Goal: Check status: Check status

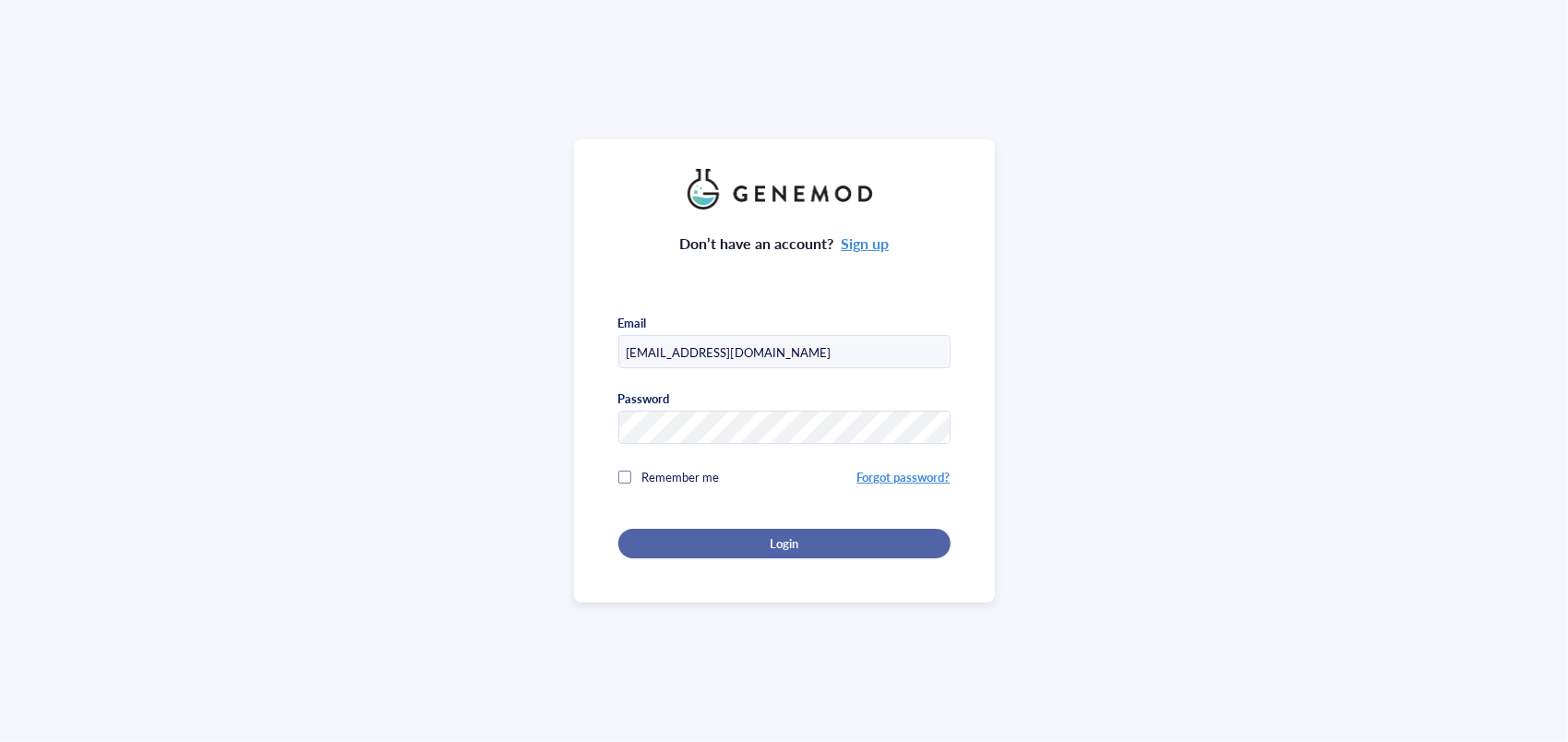
click at [733, 535] on div "Login" at bounding box center [784, 543] width 273 height 16
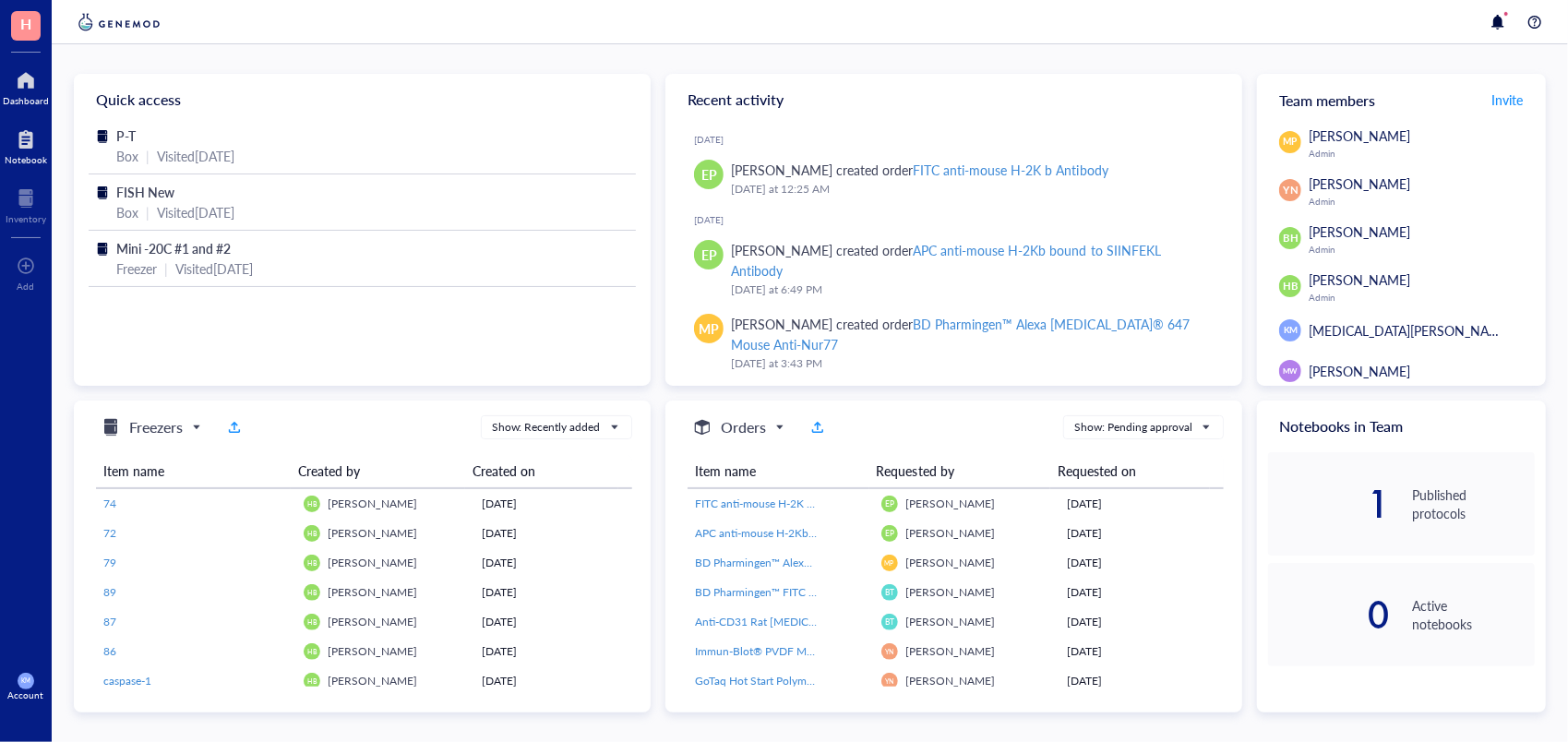
click at [28, 161] on div "Notebook" at bounding box center [26, 160] width 42 height 12
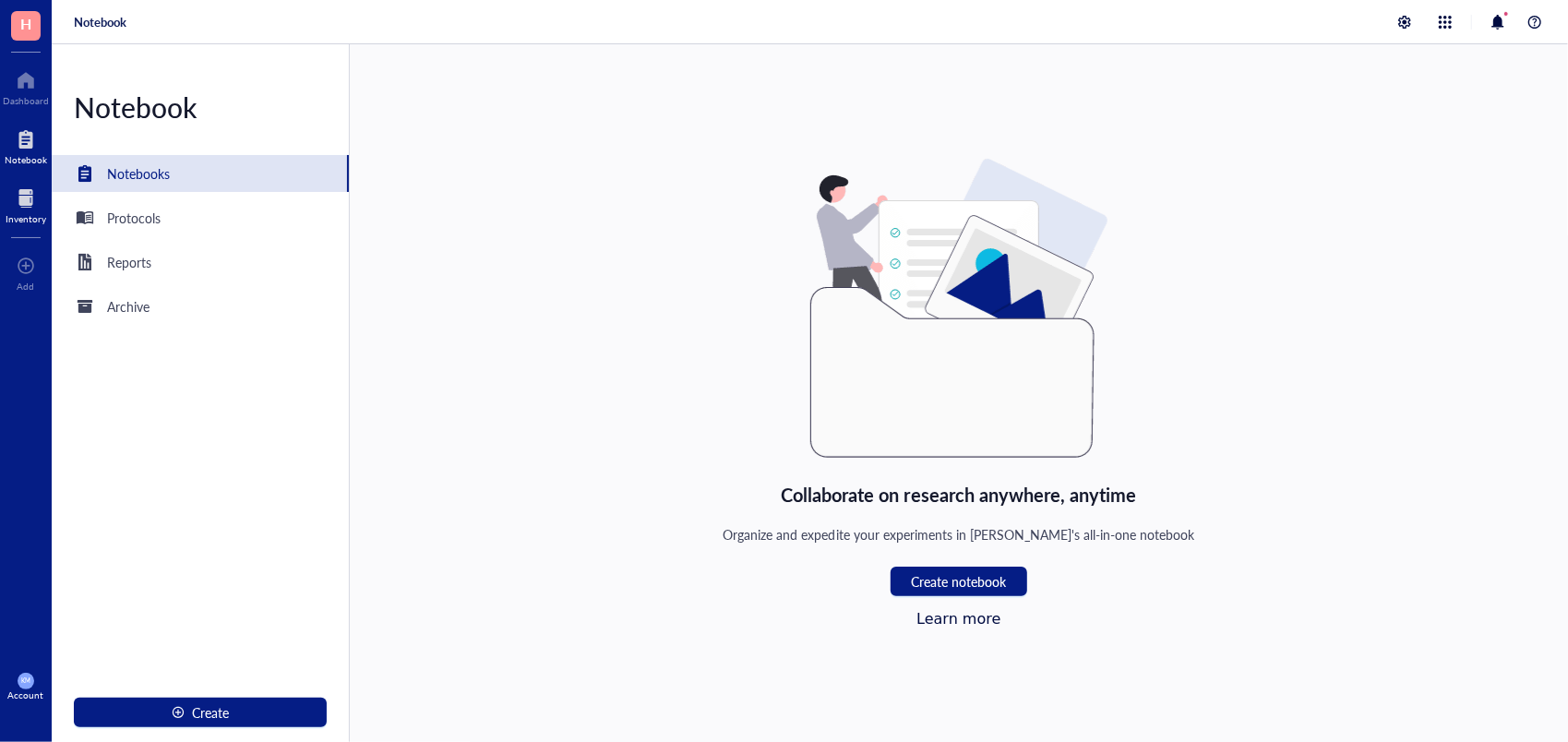
click at [29, 190] on div at bounding box center [26, 198] width 40 height 30
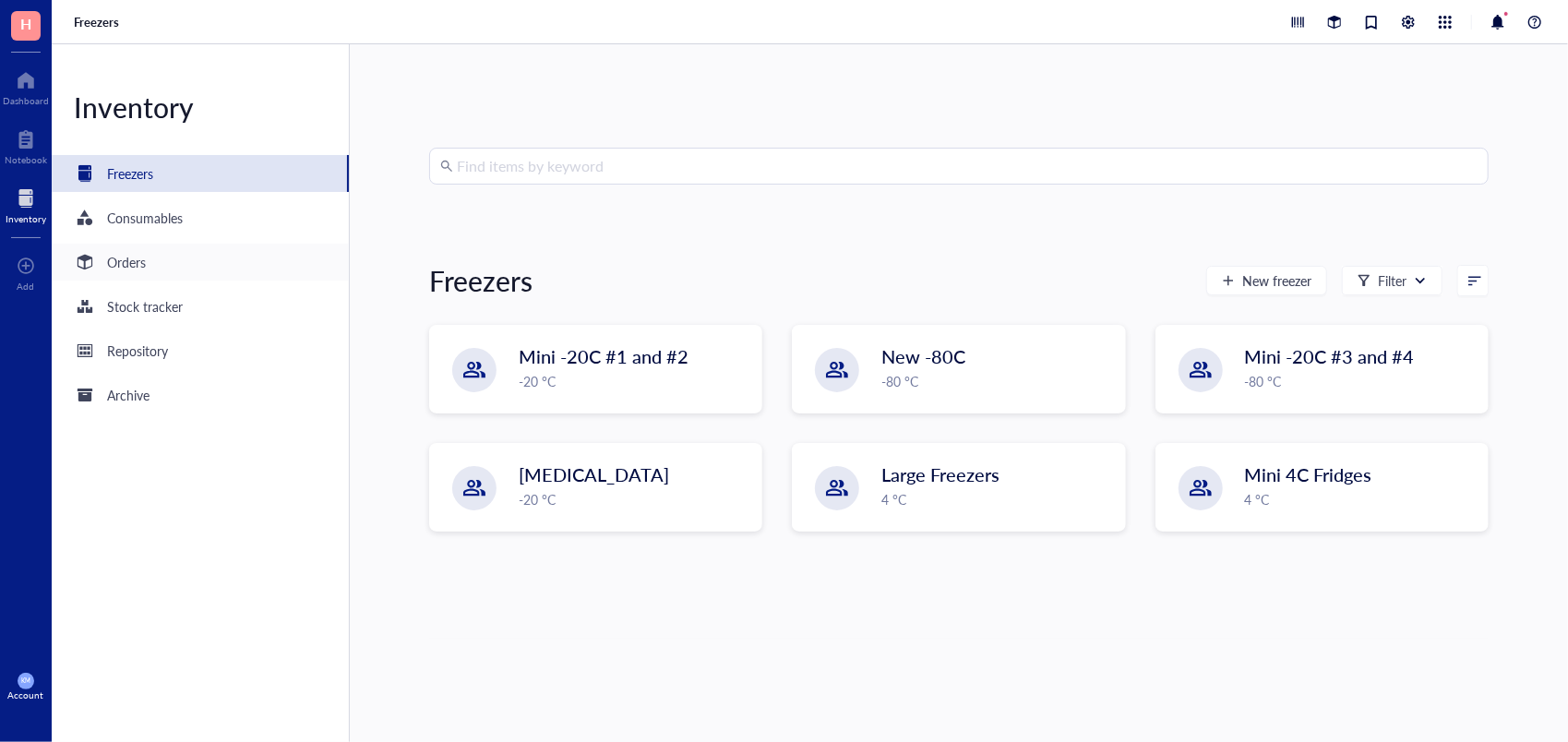
click at [141, 257] on div "Orders" at bounding box center [126, 261] width 38 height 20
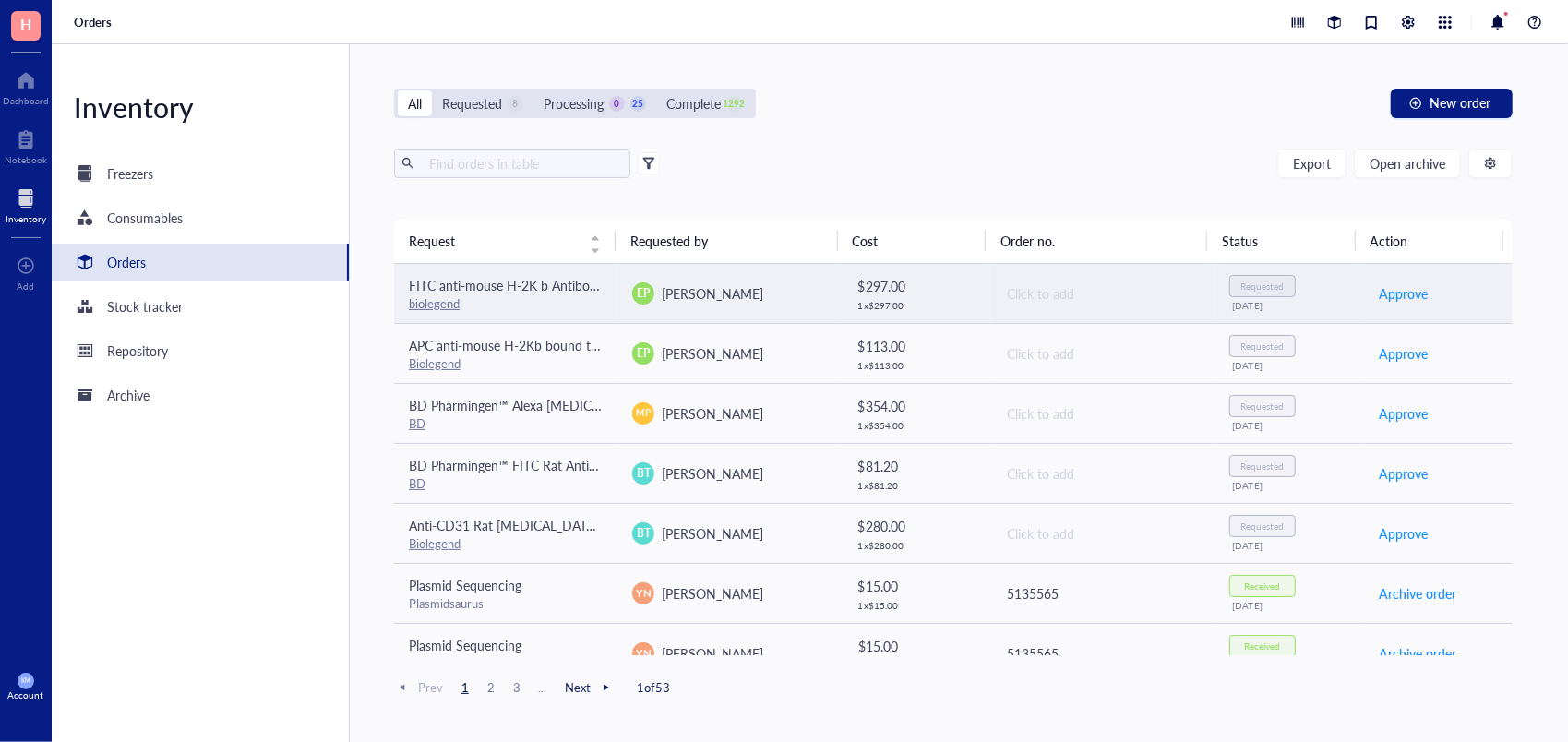
click at [785, 310] on td "EP [PERSON_NAME]" at bounding box center [729, 294] width 223 height 60
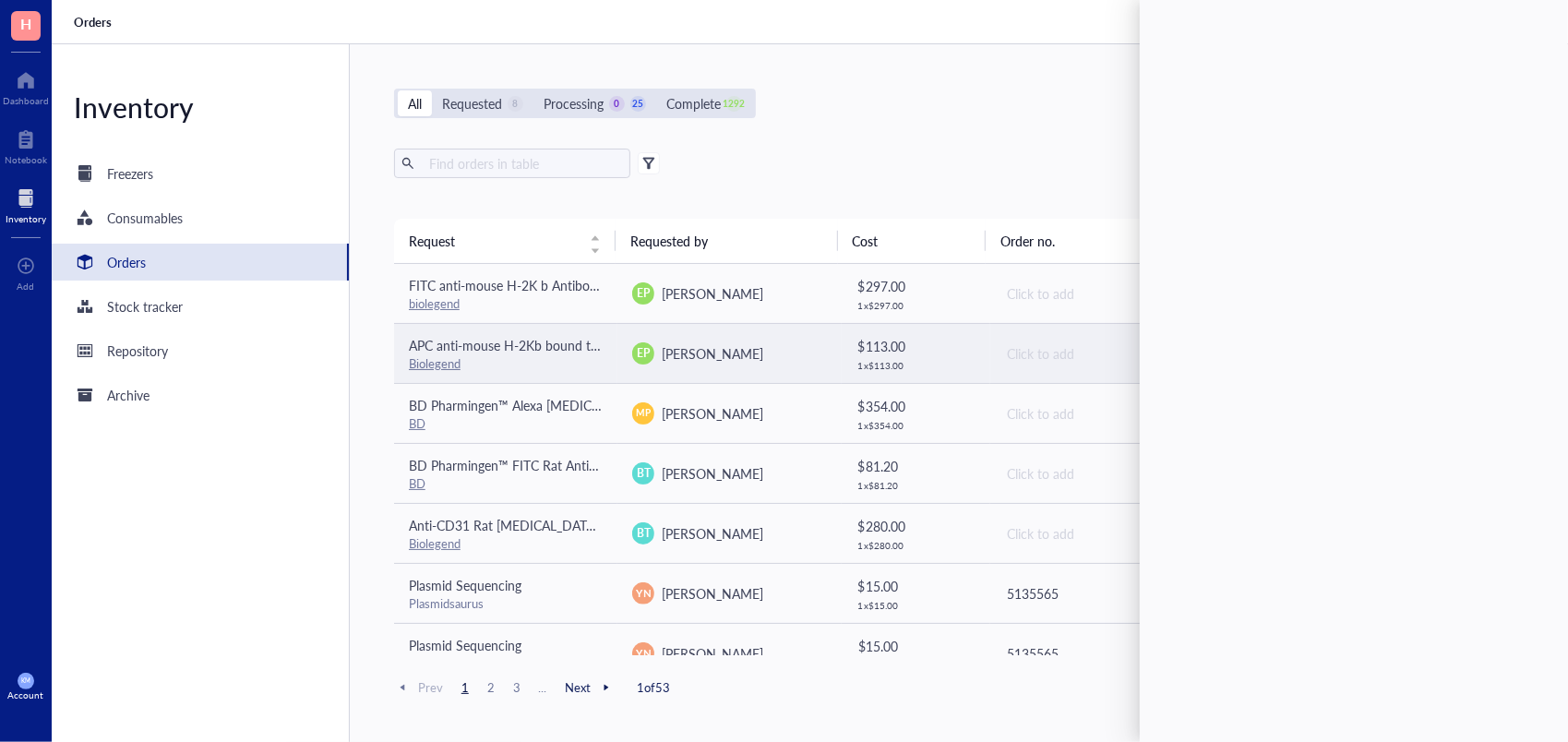
click at [834, 343] on td "EP [PERSON_NAME]" at bounding box center [729, 353] width 223 height 60
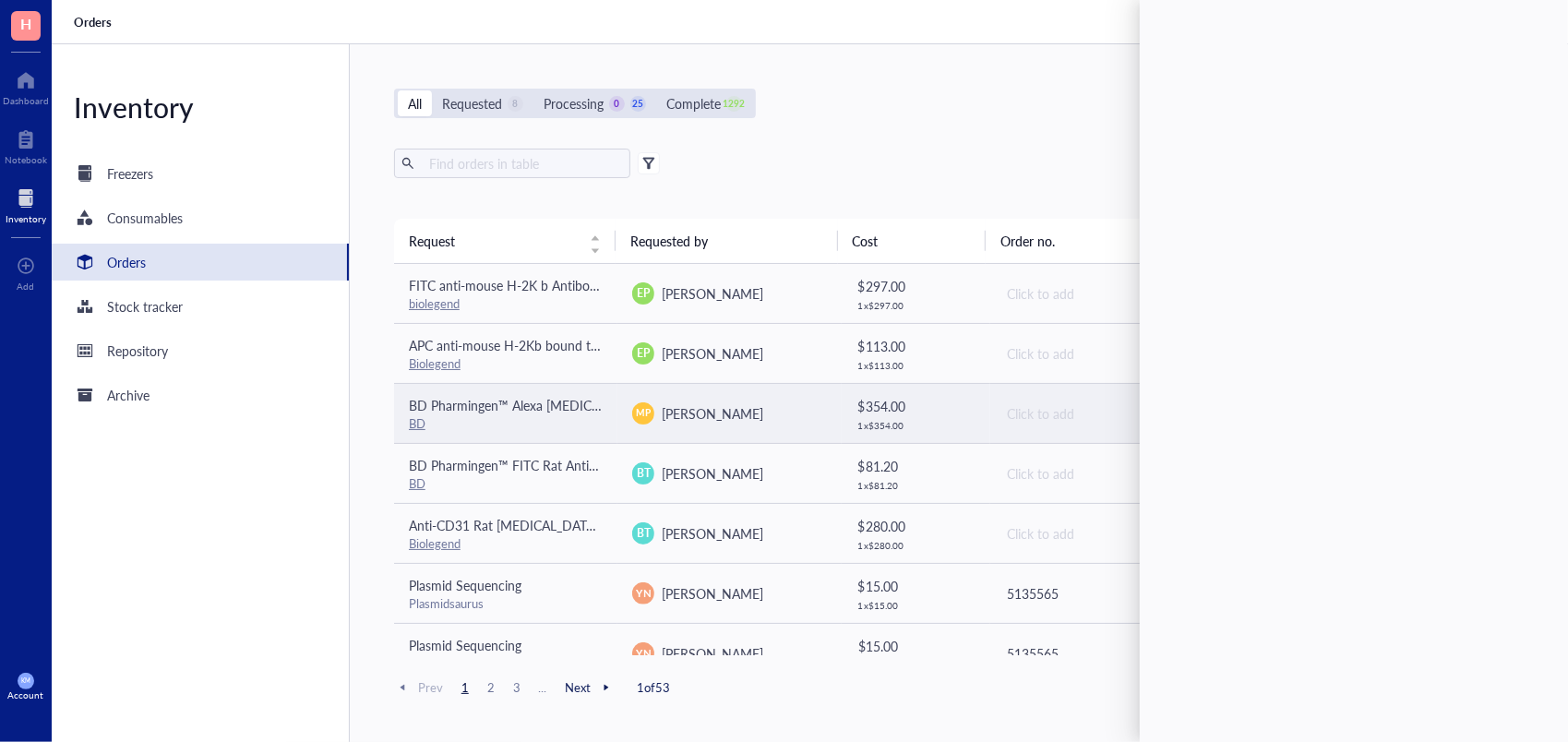
click at [781, 398] on td "MP [PERSON_NAME]" at bounding box center [729, 412] width 223 height 60
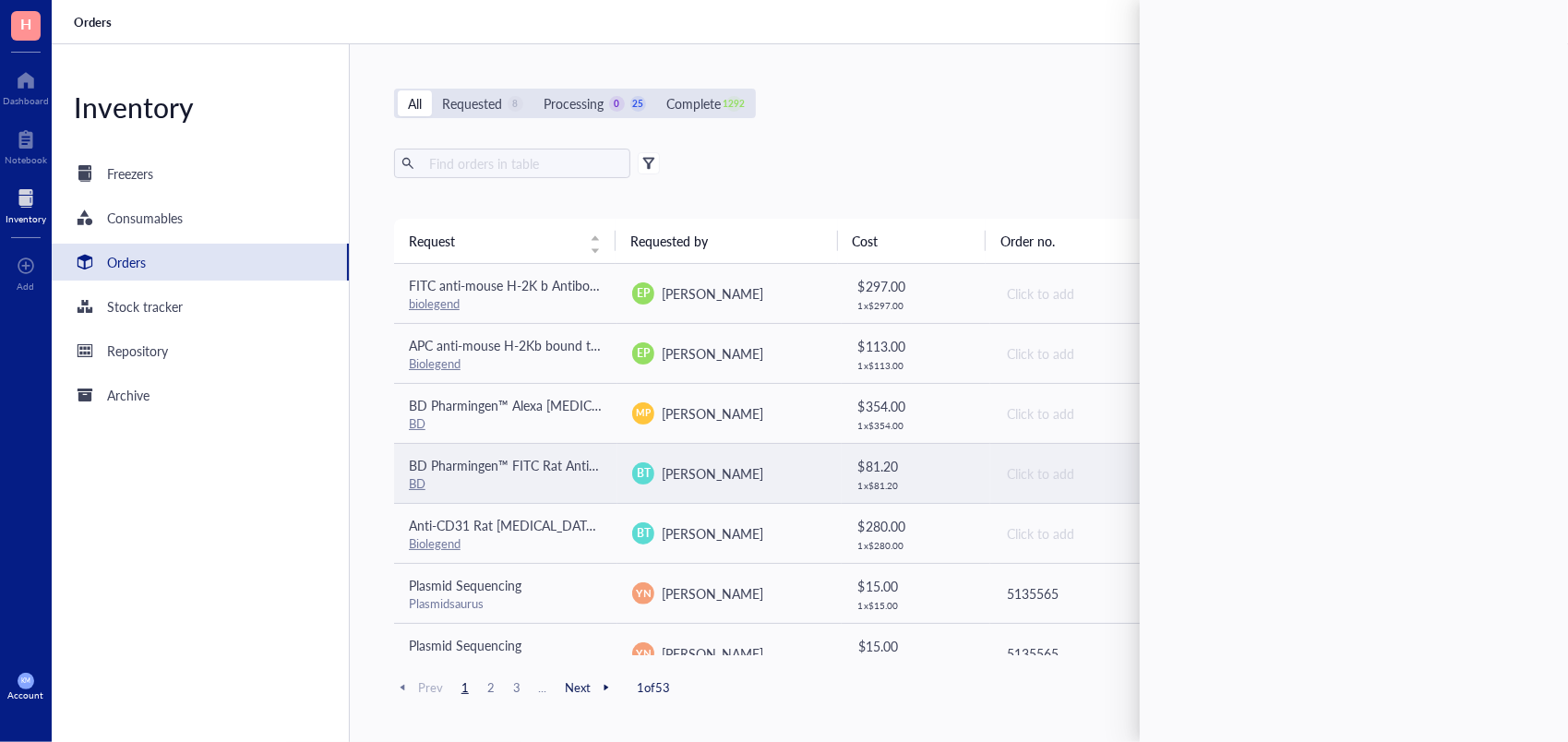
click at [770, 488] on td "[PERSON_NAME] Theivanthiran" at bounding box center [729, 473] width 223 height 60
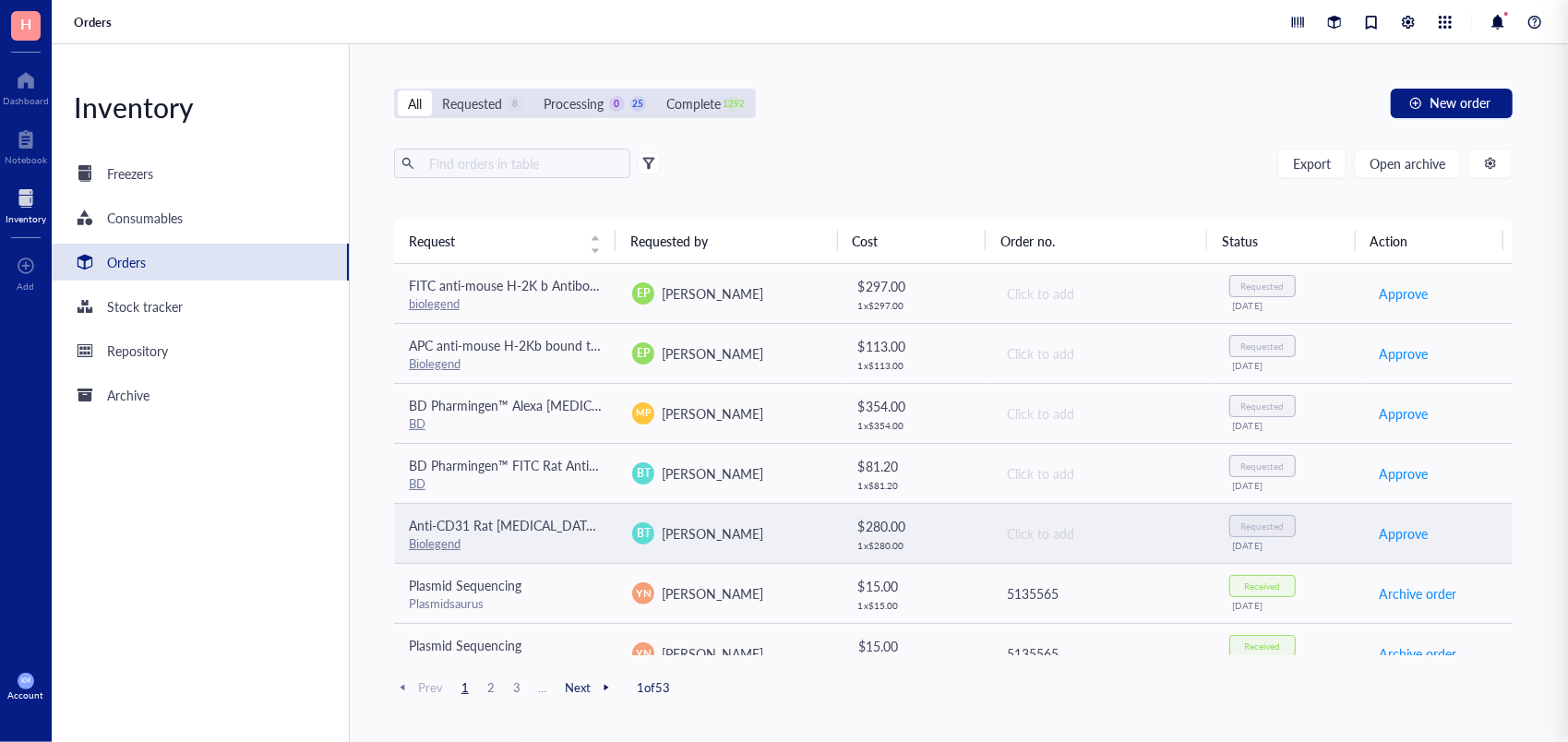
click at [763, 535] on span "[PERSON_NAME]" at bounding box center [712, 532] width 102 height 18
